Goal: Task Accomplishment & Management: Use online tool/utility

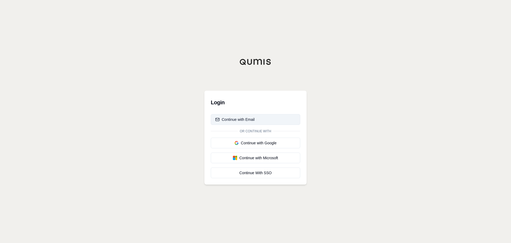
click at [231, 119] on div "Continue with Email" at bounding box center [234, 119] width 39 height 5
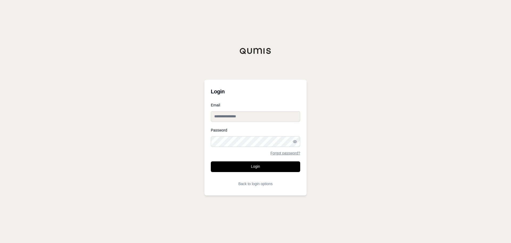
click at [228, 116] on input "Email" at bounding box center [255, 116] width 89 height 11
type input "**********"
click at [259, 166] on button "Login" at bounding box center [255, 166] width 89 height 11
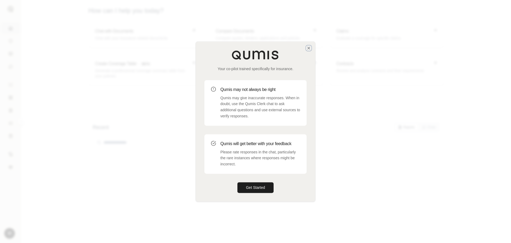
click at [309, 48] on icon "button" at bounding box center [309, 48] width 2 height 2
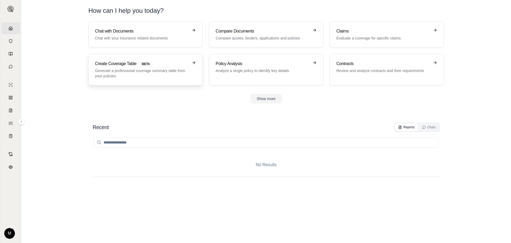
click at [194, 63] on icon at bounding box center [194, 63] width 2 height 0
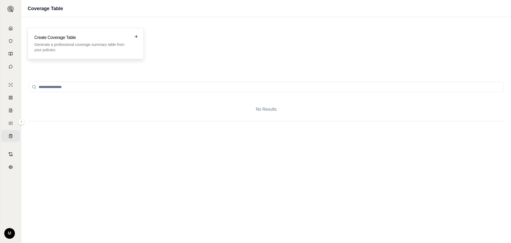
click at [135, 36] on icon at bounding box center [136, 36] width 4 height 4
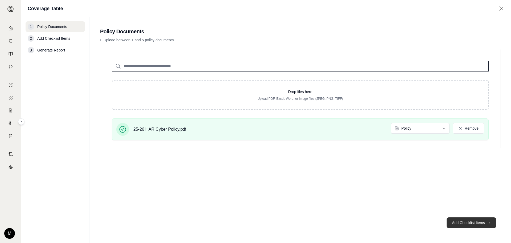
click at [465, 224] on button "Add Checklist Items →" at bounding box center [472, 222] width 50 height 11
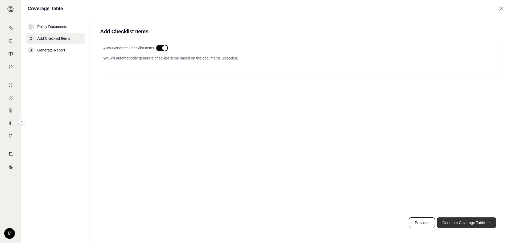
click at [465, 223] on button "Generate Coverage Table →" at bounding box center [466, 222] width 59 height 11
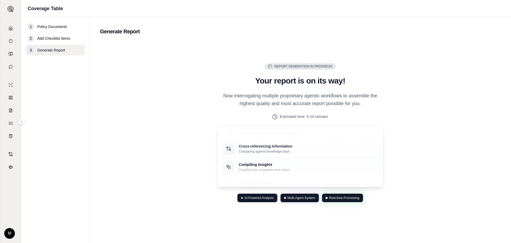
click at [54, 38] on span "Add Checklist Items" at bounding box center [53, 38] width 33 height 5
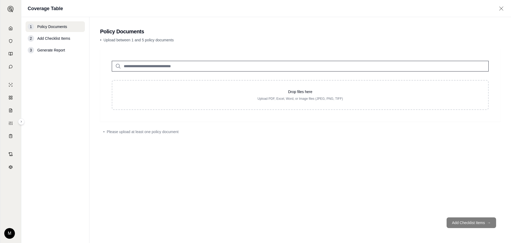
click at [64, 38] on span "Add Checklist Items" at bounding box center [53, 38] width 33 height 5
click at [31, 39] on div "2" at bounding box center [31, 38] width 6 height 6
click at [60, 38] on span "Add Checklist Items" at bounding box center [53, 38] width 33 height 5
click at [57, 48] on span "Generate Report" at bounding box center [51, 49] width 28 height 5
drag, startPoint x: 150, startPoint y: 67, endPoint x: 153, endPoint y: 66, distance: 3.1
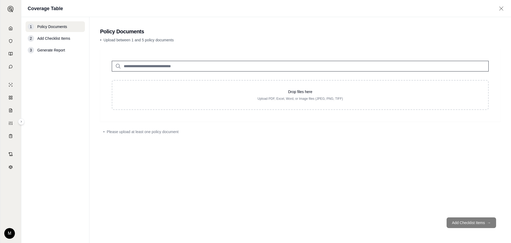
click at [150, 67] on input "search" at bounding box center [300, 66] width 377 height 11
click at [117, 66] on icon at bounding box center [118, 66] width 6 height 6
click at [118, 66] on icon at bounding box center [118, 66] width 6 height 6
click at [118, 65] on icon at bounding box center [118, 66] width 6 height 6
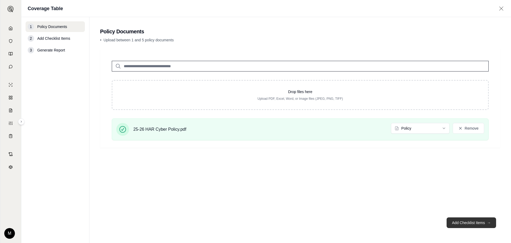
click at [465, 223] on button "Add Checklist Items →" at bounding box center [472, 222] width 50 height 11
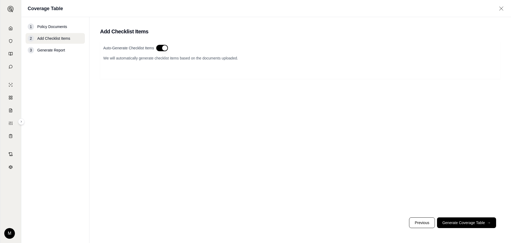
click at [40, 38] on span "Add Checklist Items" at bounding box center [53, 38] width 33 height 5
click at [165, 48] on button "button" at bounding box center [162, 48] width 12 height 6
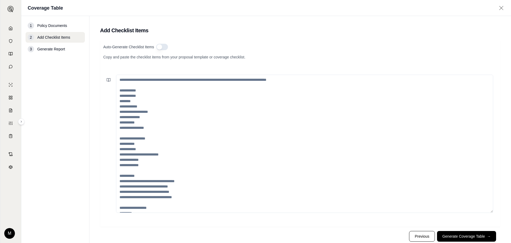
click at [160, 46] on button "button" at bounding box center [162, 47] width 12 height 6
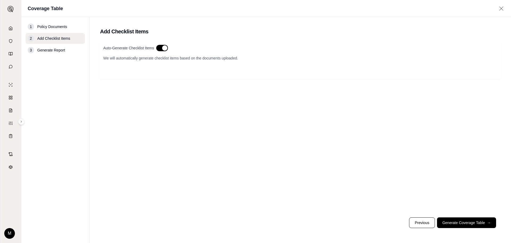
click at [165, 46] on button "button" at bounding box center [162, 48] width 12 height 6
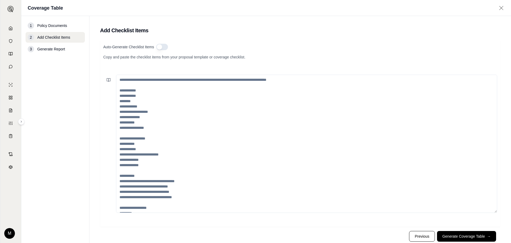
click at [165, 46] on button "button" at bounding box center [162, 47] width 12 height 6
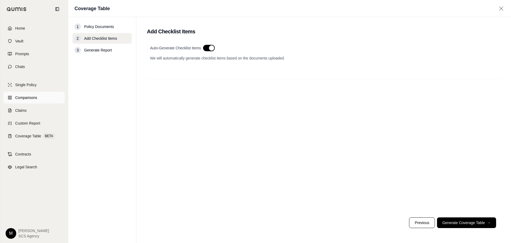
click at [27, 97] on span "Comparisons" at bounding box center [26, 97] width 22 height 5
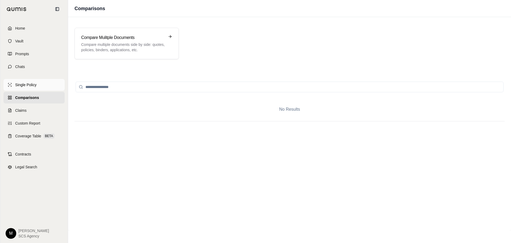
click at [24, 84] on span "Single Policy" at bounding box center [25, 84] width 21 height 5
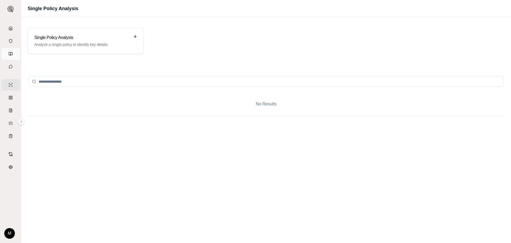
click at [11, 53] on link "Prompts" at bounding box center [10, 54] width 19 height 12
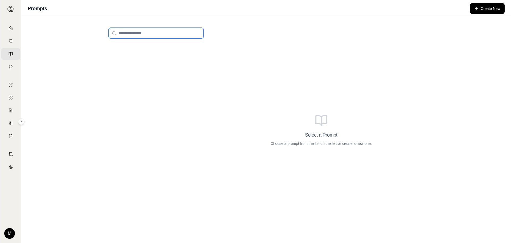
click at [120, 33] on input "search" at bounding box center [156, 33] width 95 height 11
click at [113, 32] on icon at bounding box center [114, 33] width 4 height 4
click at [114, 33] on icon at bounding box center [114, 33] width 4 height 4
